Goal: Task Accomplishment & Management: Complete application form

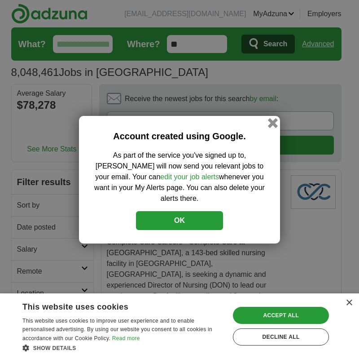
click at [273, 125] on button "button" at bounding box center [273, 123] width 10 height 10
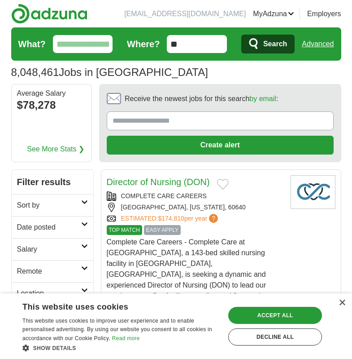
click at [90, 41] on input "What?" at bounding box center [83, 44] width 60 height 18
type input "*******"
click at [263, 45] on button "Search" at bounding box center [267, 44] width 53 height 19
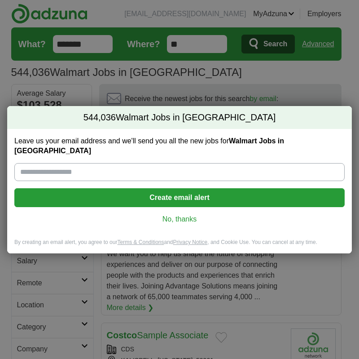
click at [136, 172] on input "Leave us your email address and we'll send you all the new jobs for Walmart Job…" at bounding box center [179, 172] width 330 height 18
type input "**********"
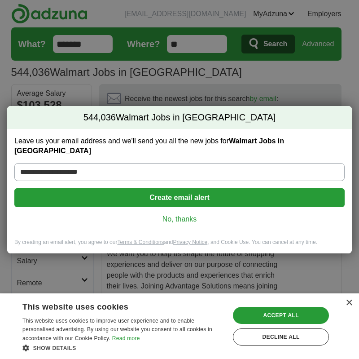
click at [123, 188] on button "Create email alert" at bounding box center [179, 197] width 330 height 19
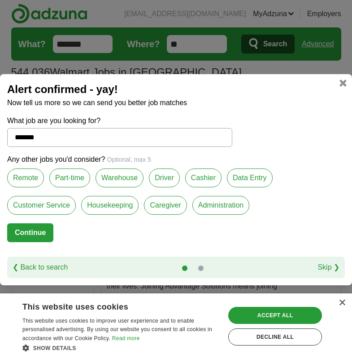
click at [82, 178] on label "Part-time" at bounding box center [69, 177] width 41 height 19
click at [38, 174] on label "Remote" at bounding box center [25, 177] width 37 height 19
click at [119, 176] on label "Warehouse" at bounding box center [120, 177] width 48 height 19
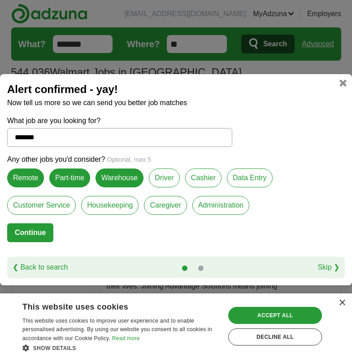
click at [216, 176] on label "Cashier" at bounding box center [203, 177] width 36 height 19
click at [66, 202] on label "Customer Service" at bounding box center [41, 205] width 69 height 19
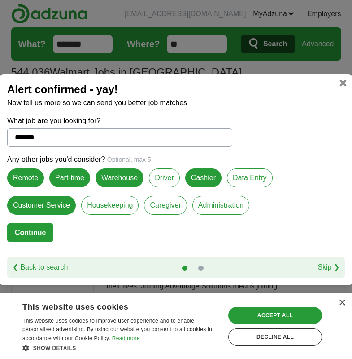
click at [211, 206] on label "Administration" at bounding box center [221, 205] width 57 height 19
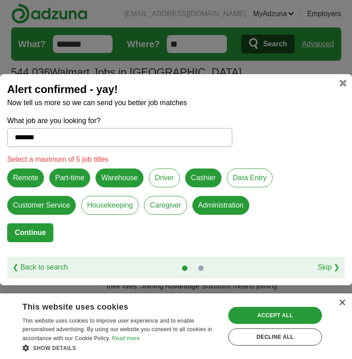
click at [32, 232] on button "Continue" at bounding box center [30, 232] width 46 height 19
click at [280, 312] on div "Accept all" at bounding box center [275, 315] width 94 height 17
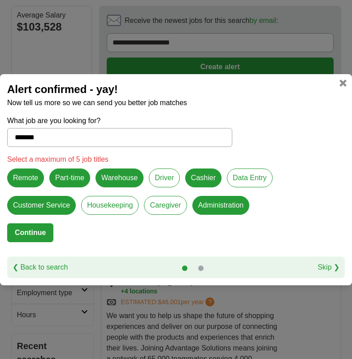
scroll to position [90, 0]
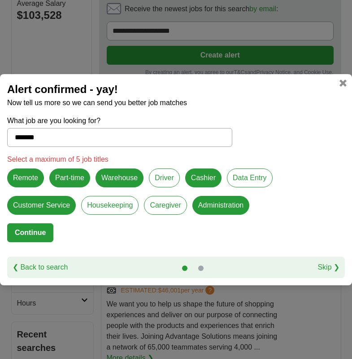
click at [34, 229] on button "Continue" at bounding box center [30, 232] width 46 height 19
click at [216, 206] on label "Administration" at bounding box center [221, 205] width 57 height 19
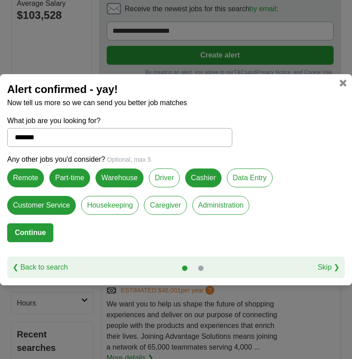
click at [45, 234] on button "Continue" at bounding box center [30, 232] width 46 height 19
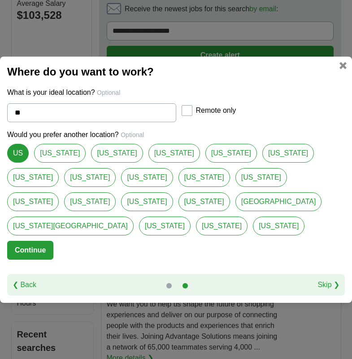
click at [26, 245] on button "Continue" at bounding box center [30, 250] width 46 height 19
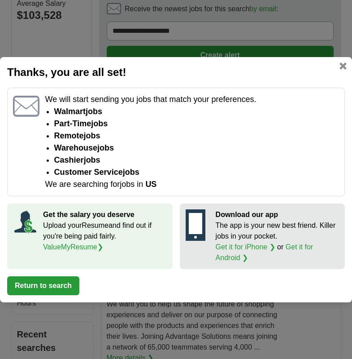
click at [22, 280] on button "Return to search" at bounding box center [43, 285] width 72 height 19
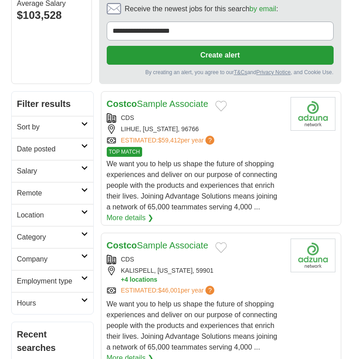
click at [78, 195] on h2 "Remote" at bounding box center [49, 193] width 64 height 11
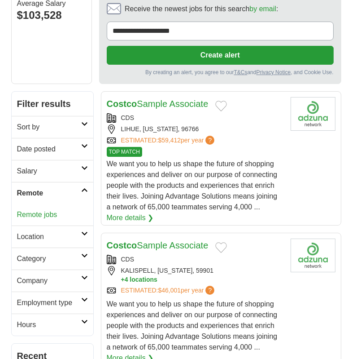
click at [65, 234] on h2 "Location" at bounding box center [49, 236] width 64 height 11
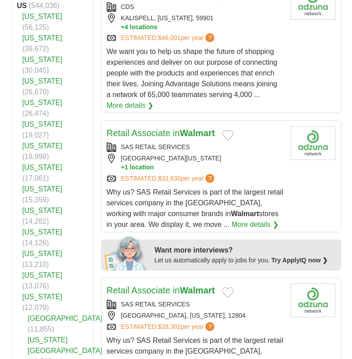
scroll to position [359, 0]
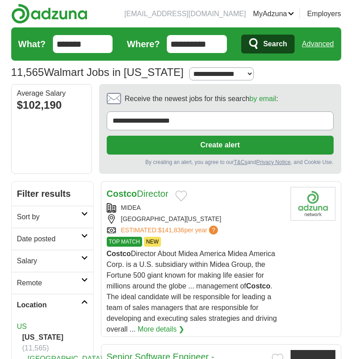
click at [67, 276] on link "Remote" at bounding box center [53, 283] width 82 height 22
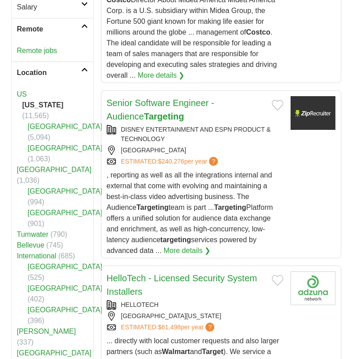
scroll to position [269, 0]
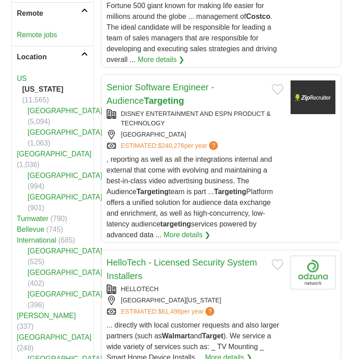
click at [41, 225] on link "Bellevue" at bounding box center [30, 229] width 27 height 8
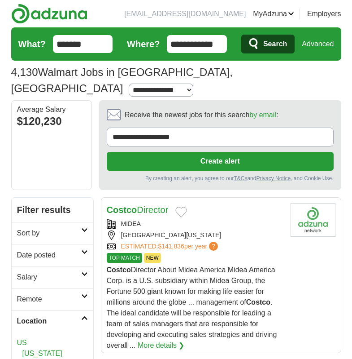
click at [160, 152] on button "Create alert" at bounding box center [220, 161] width 227 height 19
